Goal: Information Seeking & Learning: Learn about a topic

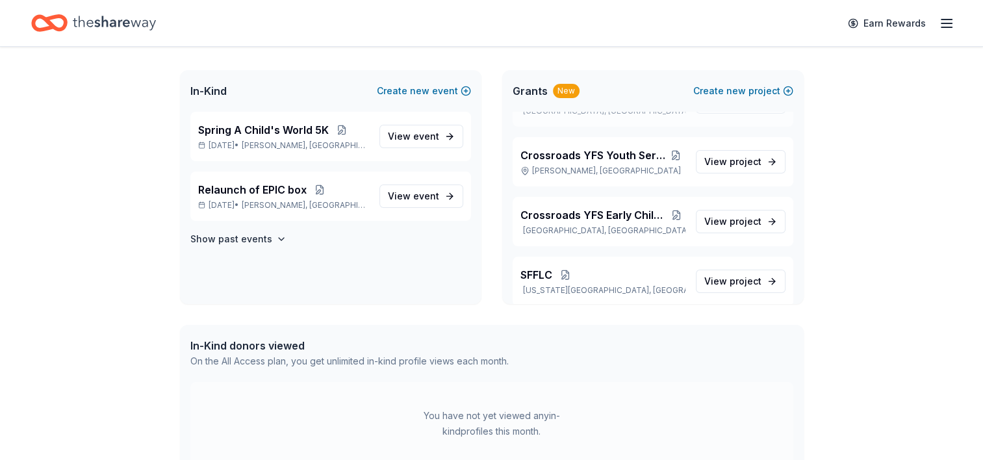
scroll to position [107, 0]
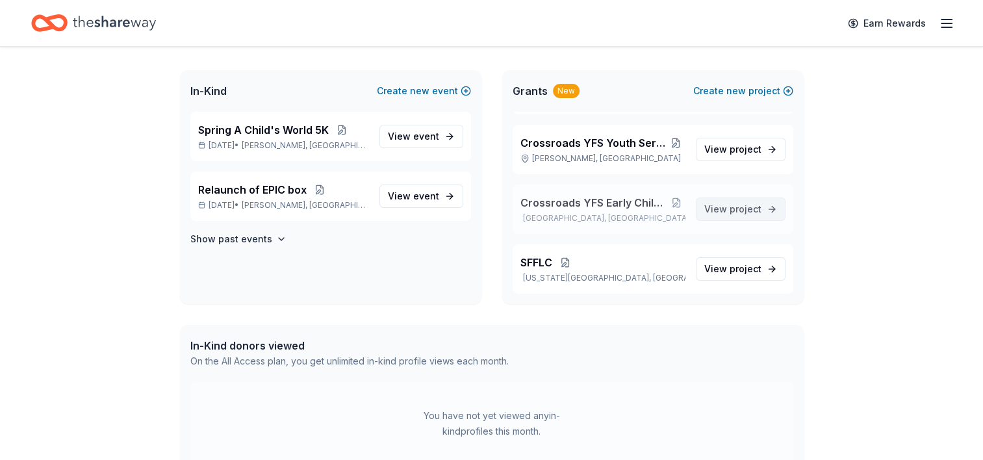
click at [716, 207] on span "View project" at bounding box center [733, 209] width 57 height 16
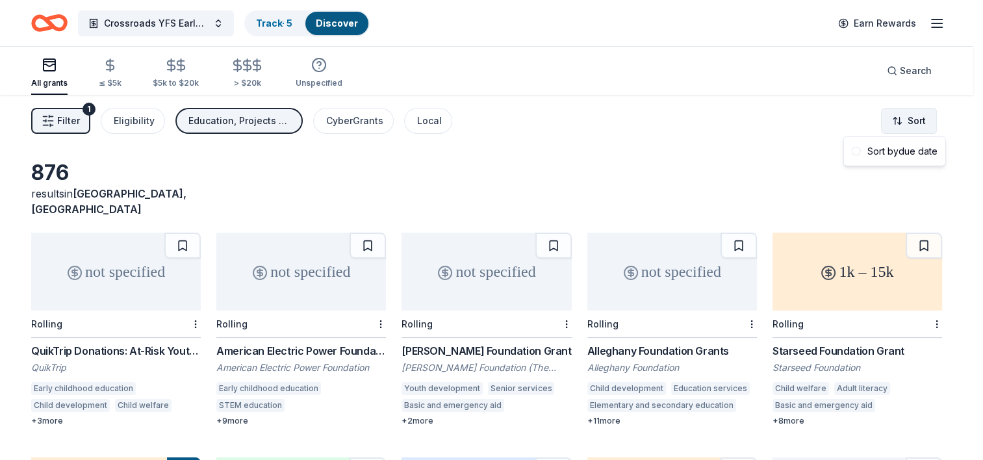
click at [911, 119] on html "Crossroads YFS Early Childhood Program Track · 5 Discover Earn Rewards All gran…" at bounding box center [491, 230] width 983 height 460
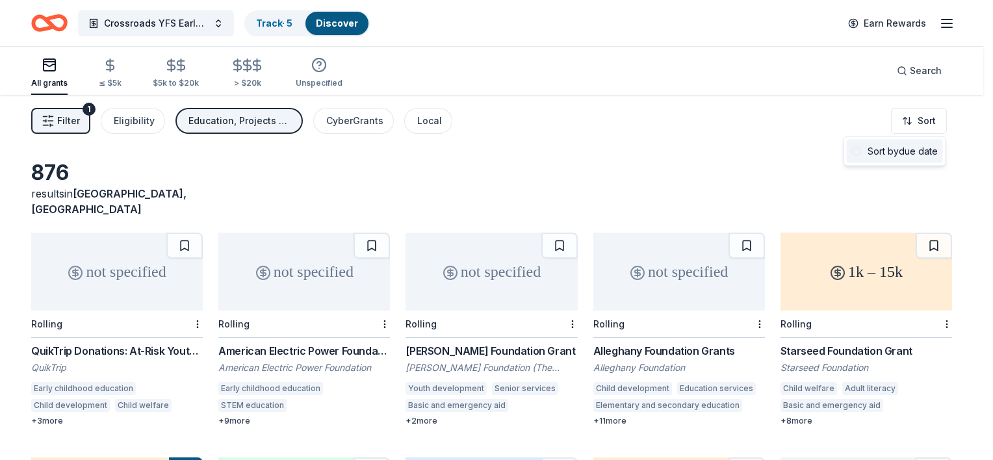
click at [889, 151] on div "Sort by due date" at bounding box center [895, 151] width 96 height 23
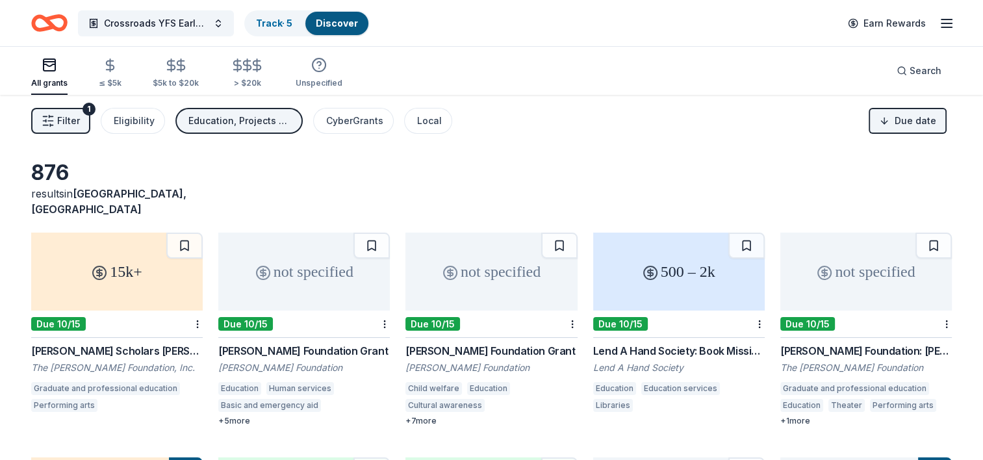
click at [306, 268] on div "not specified" at bounding box center [304, 272] width 172 height 78
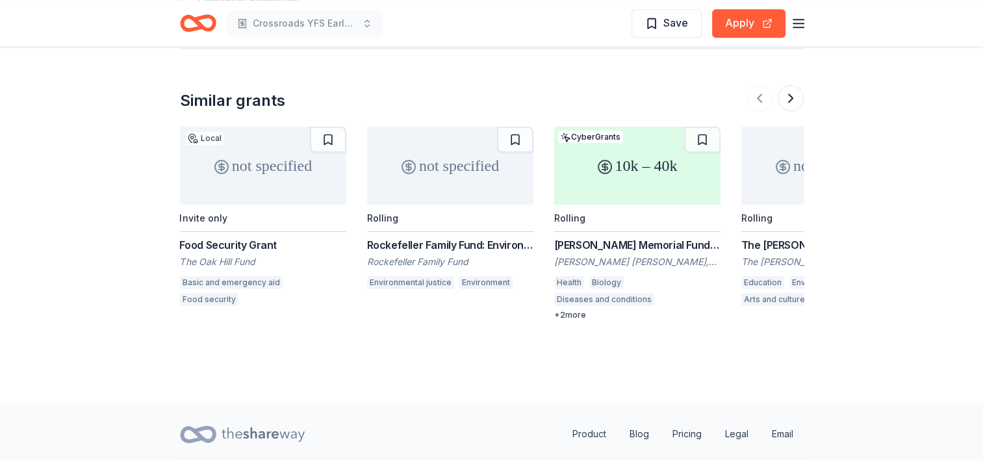
scroll to position [1386, 0]
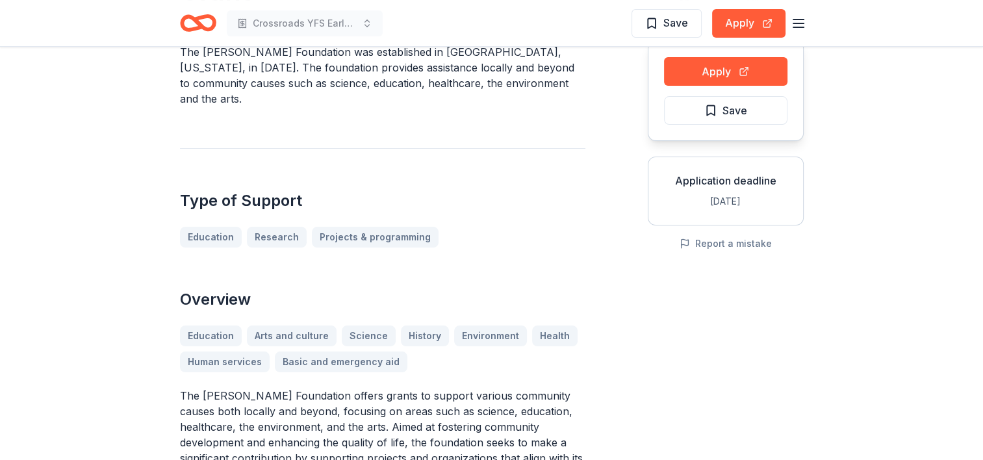
scroll to position [0, 0]
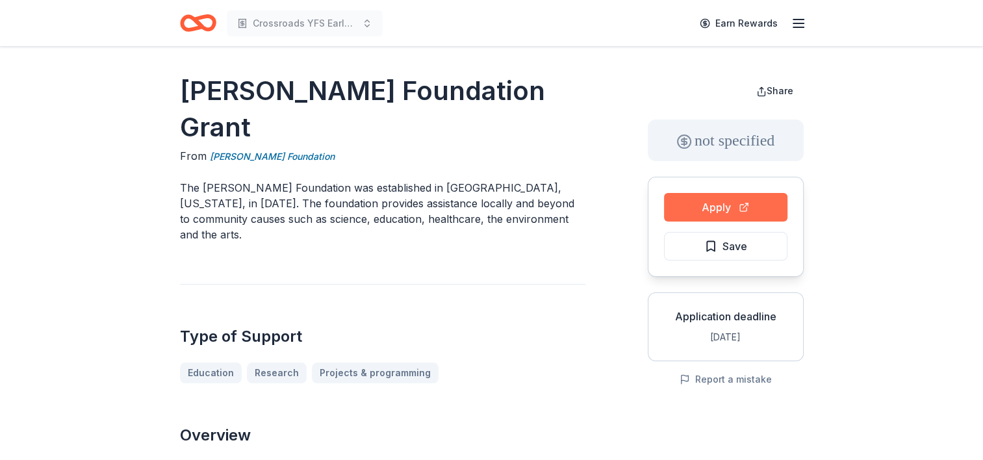
click at [741, 209] on button "Apply" at bounding box center [725, 207] width 123 height 29
click at [725, 203] on button "Apply" at bounding box center [725, 207] width 123 height 29
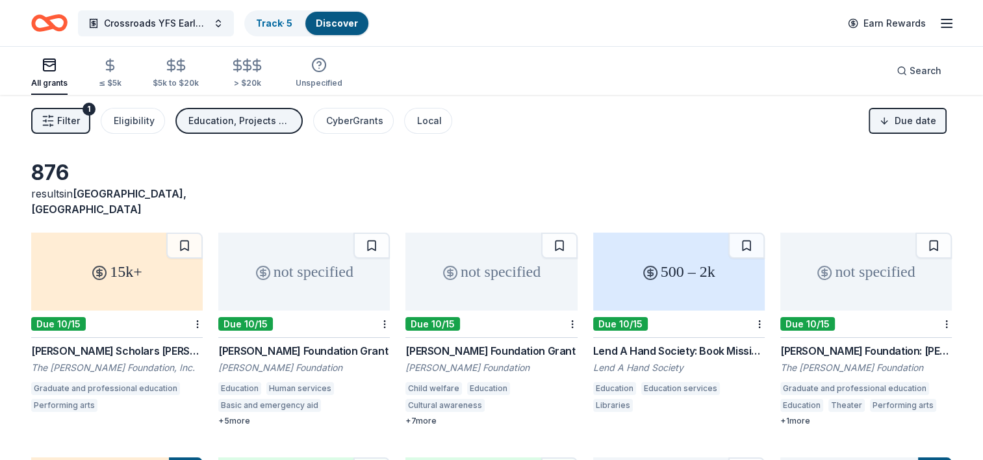
click at [686, 278] on div "500 – 2k" at bounding box center [679, 272] width 172 height 78
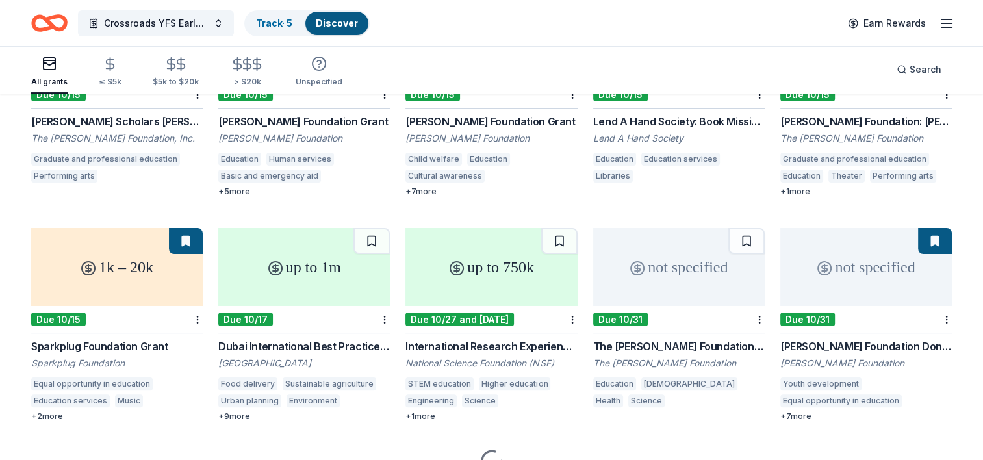
scroll to position [260, 0]
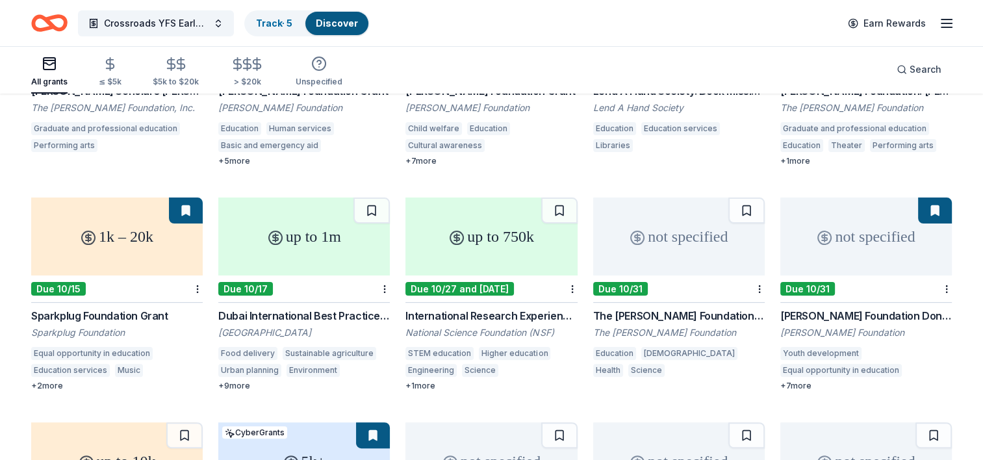
click at [119, 258] on div "1k – 20k" at bounding box center [117, 237] width 172 height 78
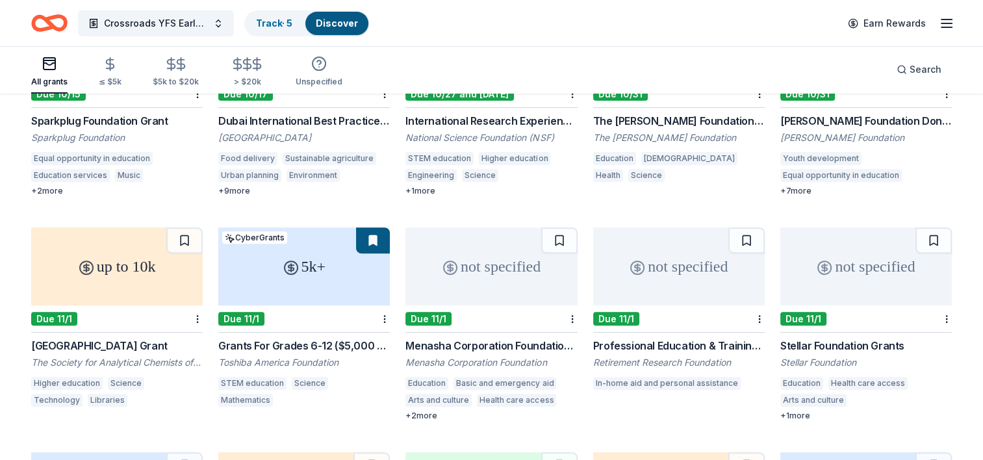
scroll to position [520, 0]
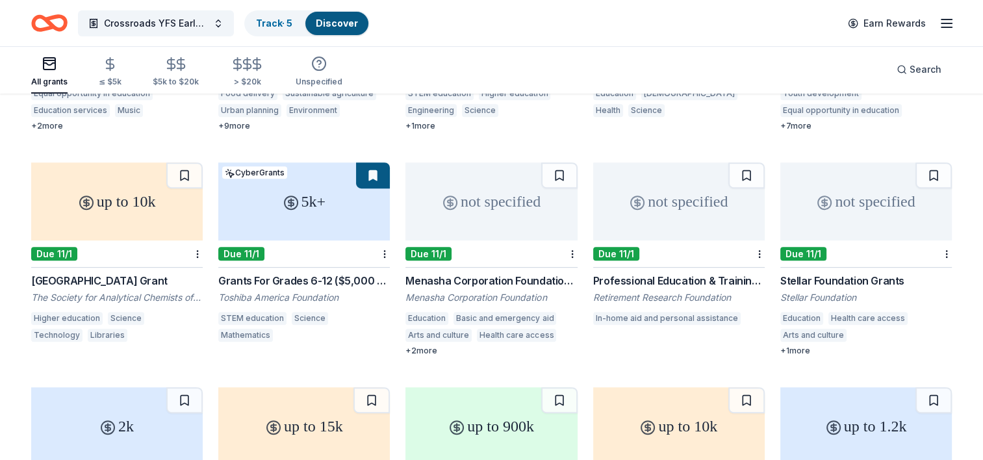
click at [300, 202] on div "5k+" at bounding box center [304, 201] width 172 height 78
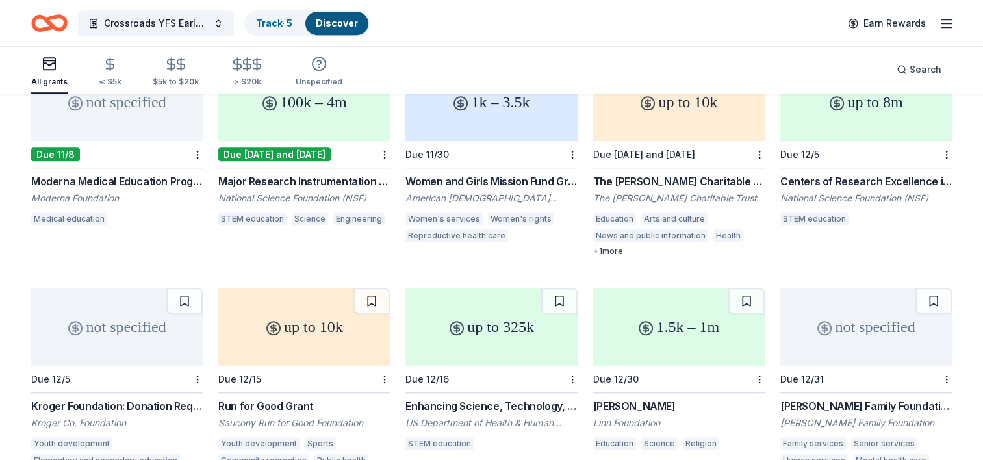
scroll to position [1105, 0]
